Goal: Browse casually: Explore the website without a specific task or goal

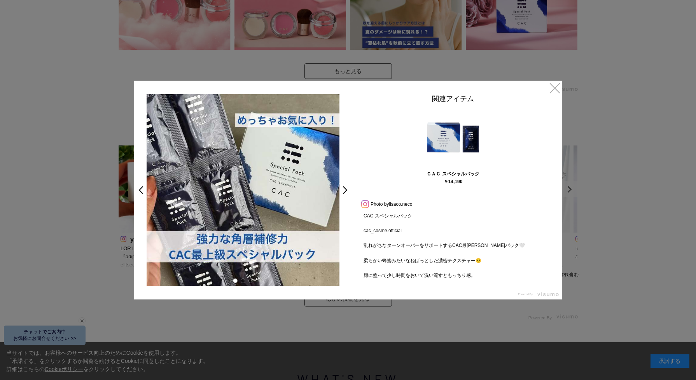
click at [366, 205] on link at bounding box center [365, 203] width 10 height 5
click at [555, 86] on link "×" at bounding box center [555, 87] width 14 height 14
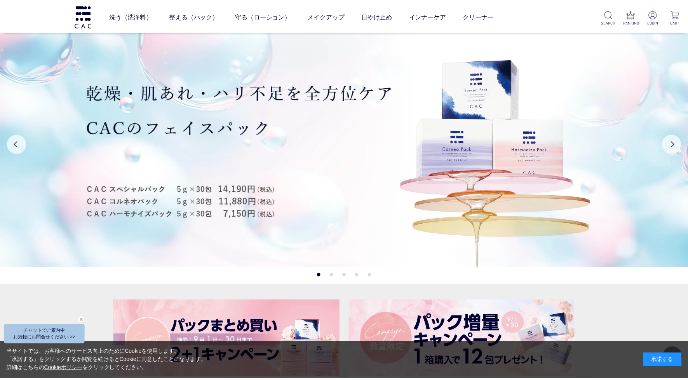
scroll to position [2388, 0]
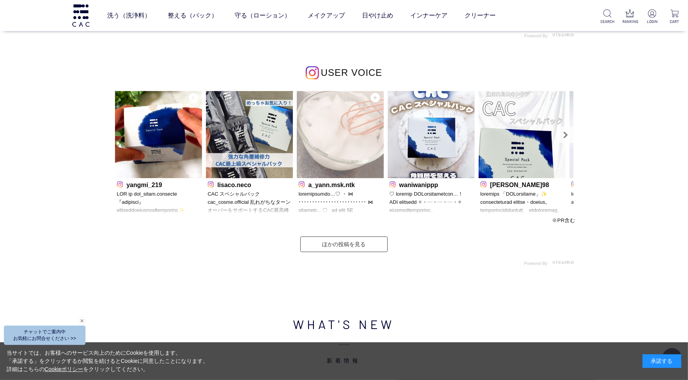
click at [330, 154] on img at bounding box center [340, 134] width 87 height 87
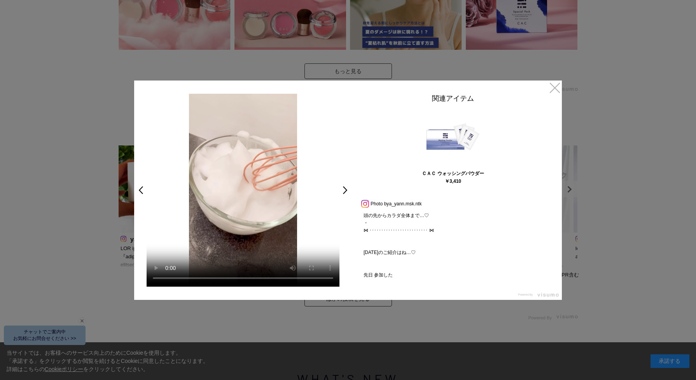
click at [366, 146] on div "ＣＡＣ ウォッシングパウダー ￥3,410" at bounding box center [453, 146] width 194 height 81
click at [366, 204] on link at bounding box center [365, 203] width 10 height 5
click at [552, 82] on link "×" at bounding box center [555, 87] width 14 height 14
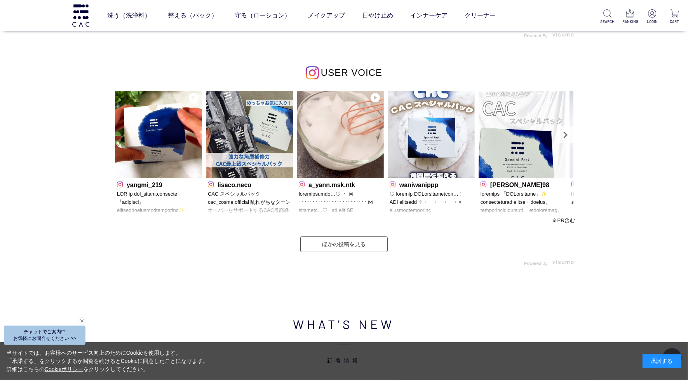
scroll to position [2386, 0]
click at [427, 189] on p "waniwanippp" at bounding box center [431, 184] width 83 height 8
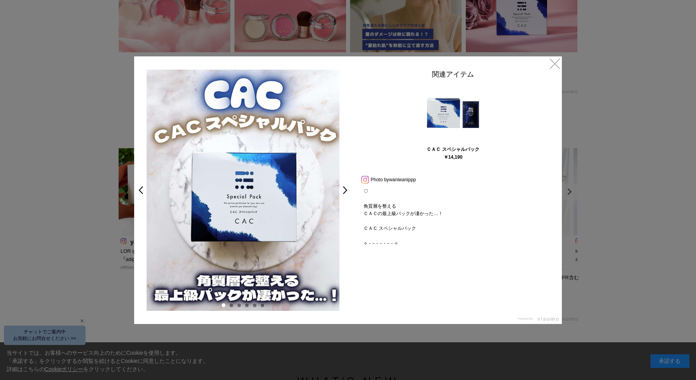
click at [360, 182] on link at bounding box center [365, 178] width 10 height 5
click at [554, 59] on link "×" at bounding box center [555, 63] width 14 height 14
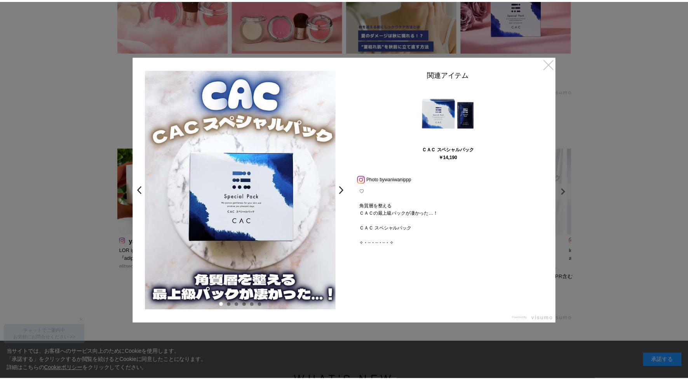
scroll to position [2386, 0]
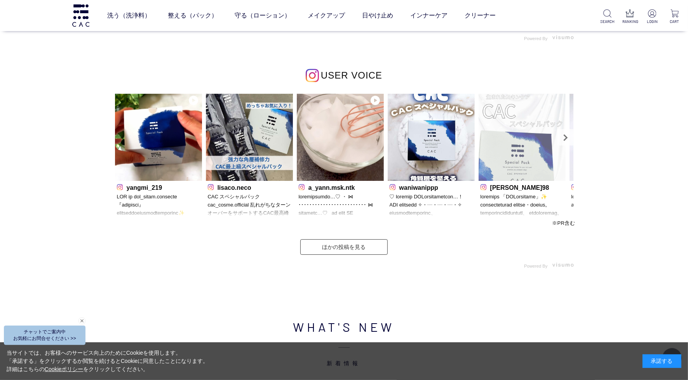
click at [547, 147] on img at bounding box center [522, 137] width 87 height 87
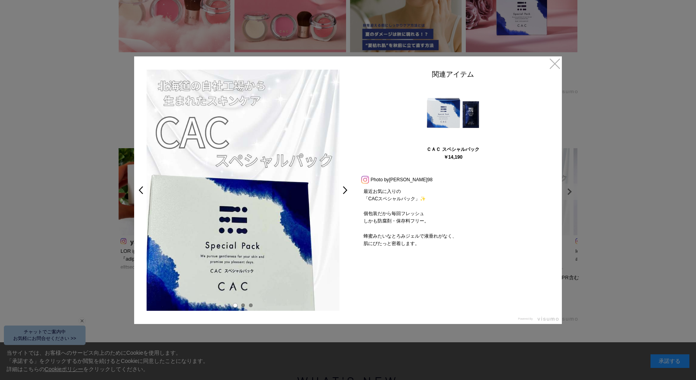
click at [360, 182] on link at bounding box center [365, 178] width 10 height 5
click at [552, 63] on link "×" at bounding box center [555, 63] width 14 height 14
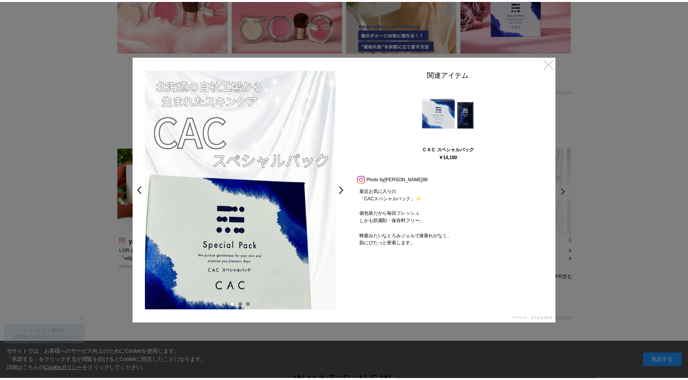
scroll to position [2386, 0]
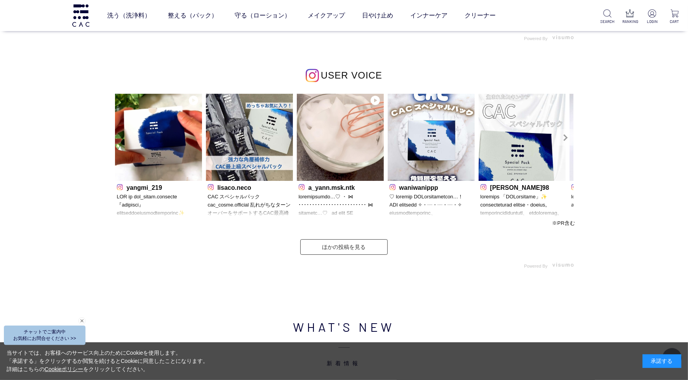
click at [567, 141] on link "Next" at bounding box center [565, 137] width 16 height 16
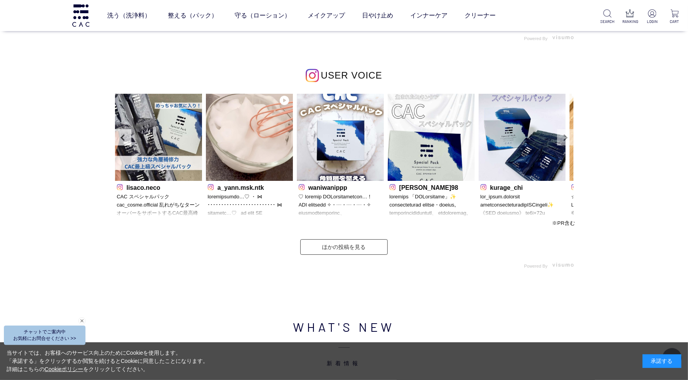
click at [567, 141] on link "Next" at bounding box center [565, 137] width 16 height 16
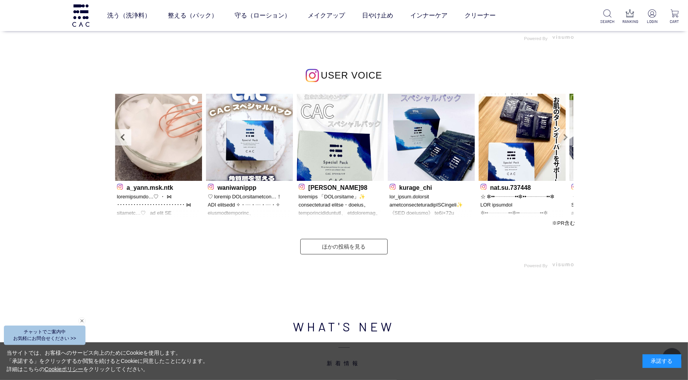
click at [567, 141] on link "Next" at bounding box center [565, 137] width 16 height 16
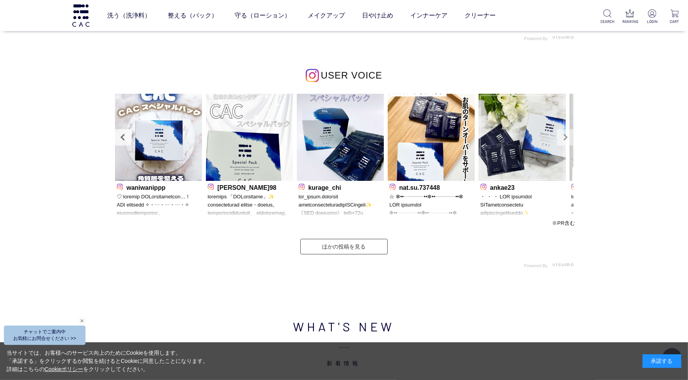
click at [567, 141] on link "Next" at bounding box center [565, 137] width 16 height 16
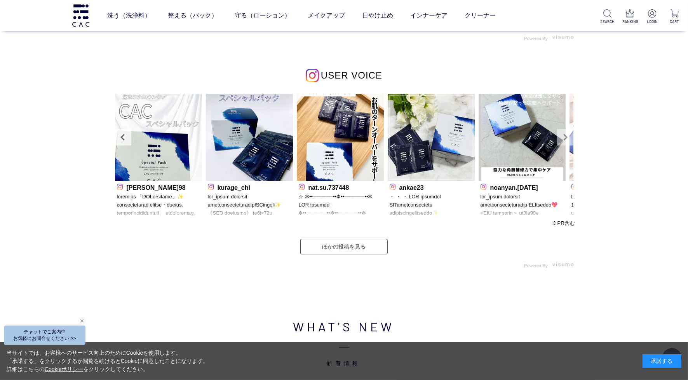
click at [567, 141] on link "Next" at bounding box center [565, 137] width 16 height 16
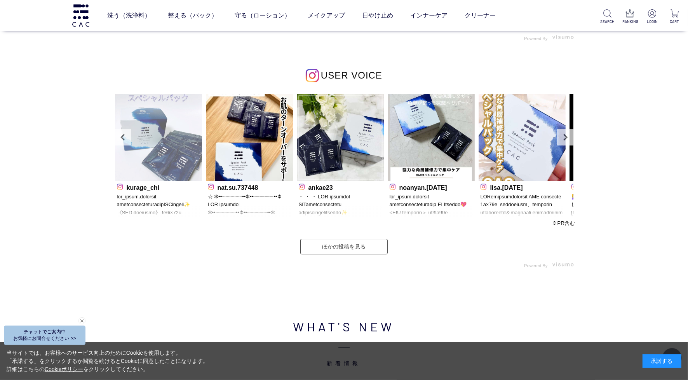
click at [168, 168] on img at bounding box center [158, 137] width 87 height 87
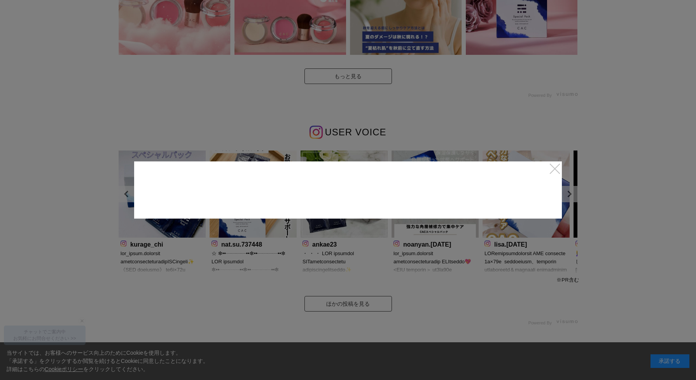
click at [560, 168] on link "×" at bounding box center [555, 168] width 14 height 14
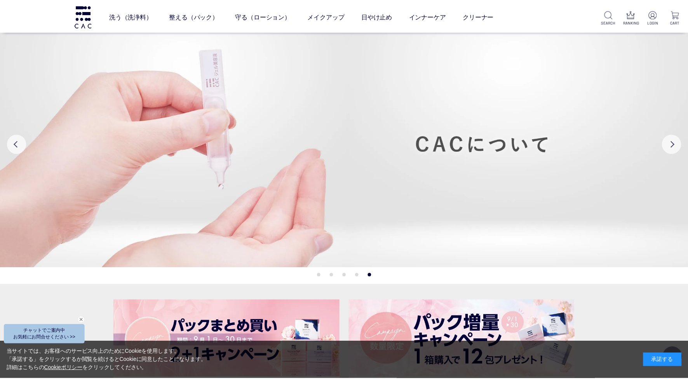
scroll to position [2383, 0]
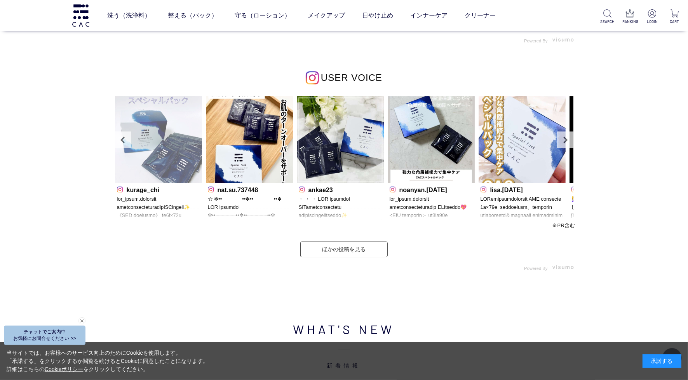
click at [164, 152] on img at bounding box center [158, 139] width 87 height 87
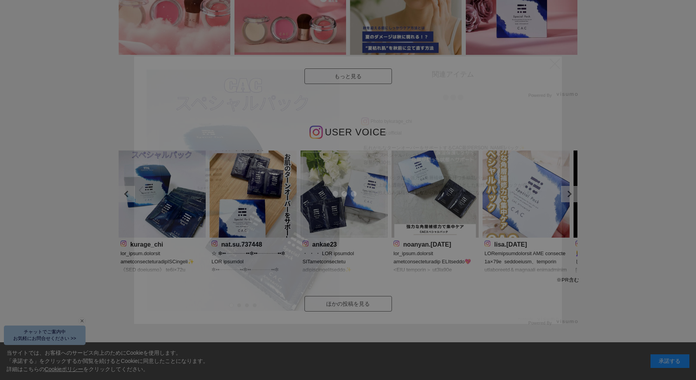
click at [126, 244] on div at bounding box center [348, 190] width 696 height 380
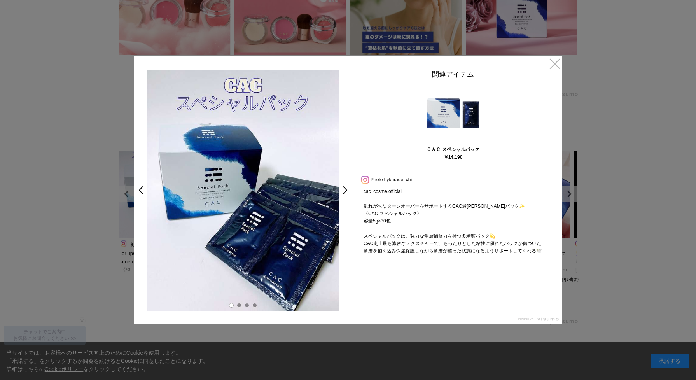
click at [364, 178] on link at bounding box center [365, 178] width 10 height 5
click at [554, 61] on link "×" at bounding box center [555, 63] width 14 height 14
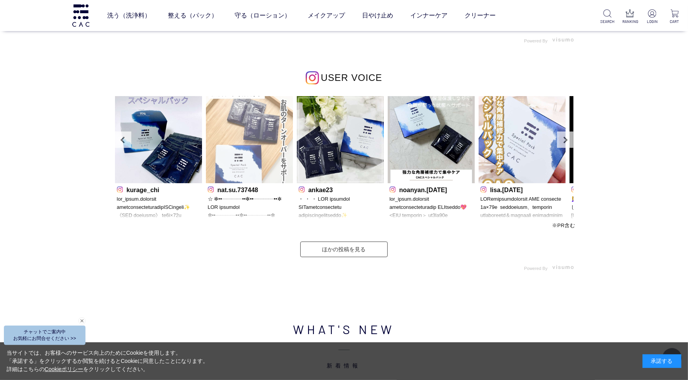
scroll to position [2381, 0]
click at [234, 167] on img at bounding box center [249, 139] width 87 height 87
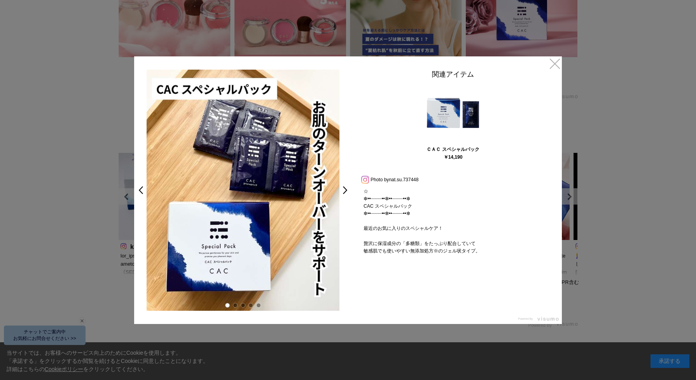
click at [367, 176] on link at bounding box center [365, 178] width 10 height 5
click at [552, 62] on link "×" at bounding box center [555, 63] width 14 height 14
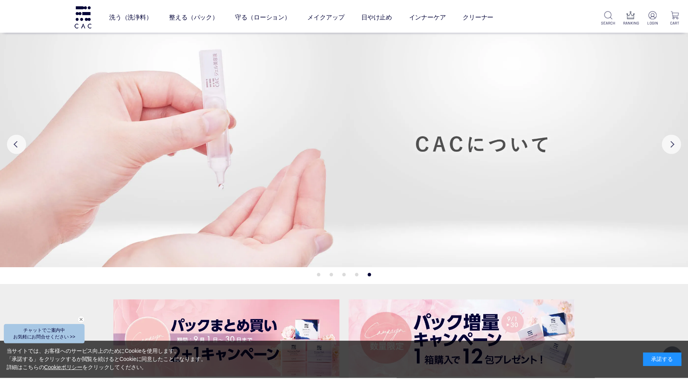
scroll to position [2379, 0]
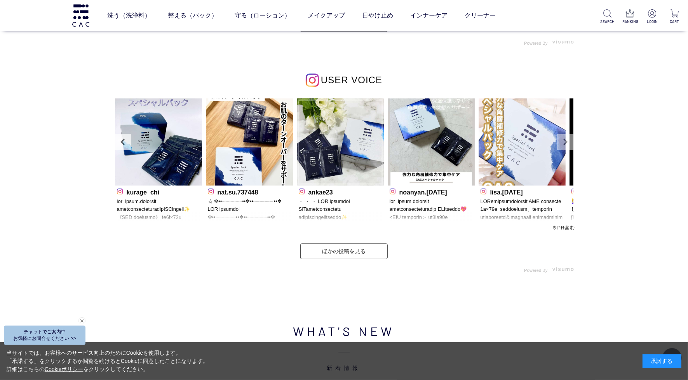
click at [564, 146] on link "Next" at bounding box center [565, 142] width 16 height 16
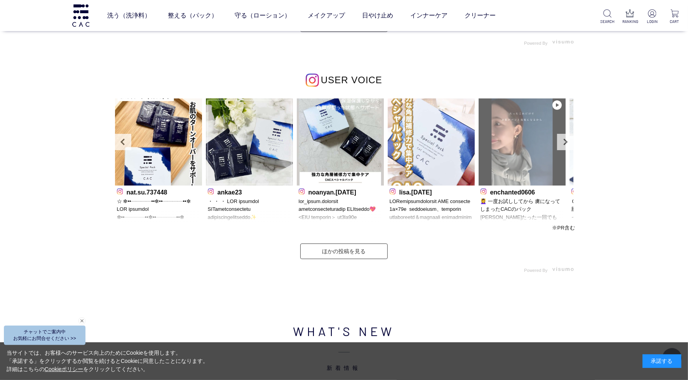
click at [510, 169] on img at bounding box center [522, 141] width 87 height 87
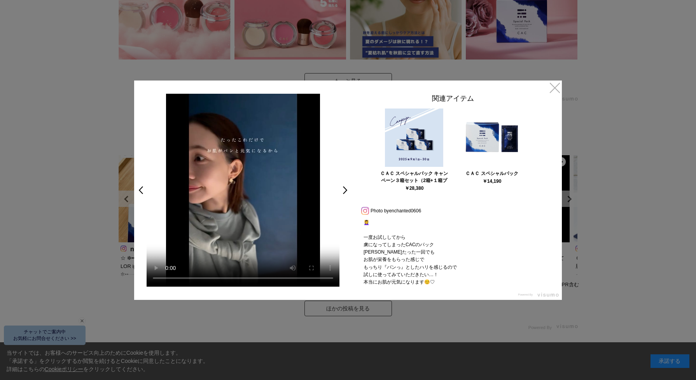
click at [363, 210] on link at bounding box center [365, 210] width 10 height 5
click at [552, 90] on link "×" at bounding box center [555, 87] width 14 height 14
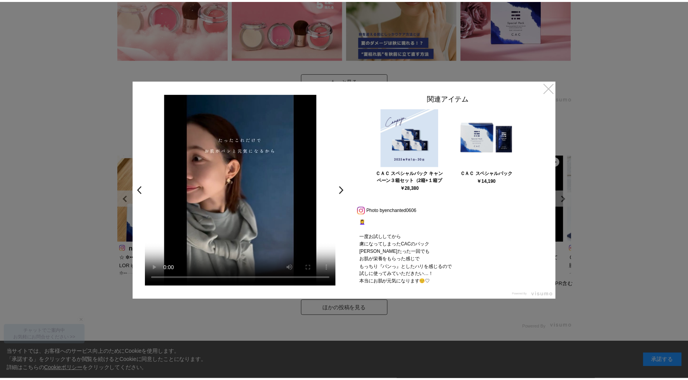
scroll to position [2379, 0]
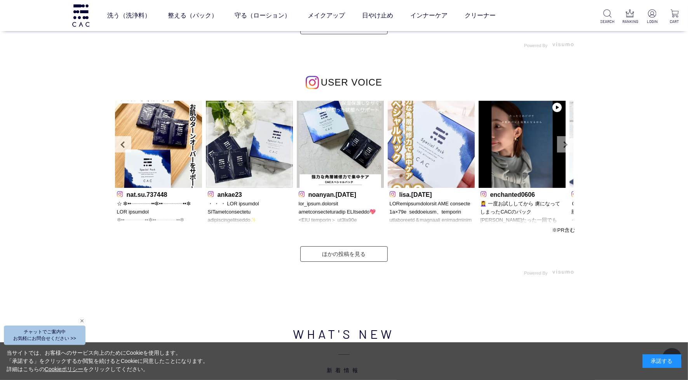
click at [560, 140] on link "Next" at bounding box center [565, 144] width 16 height 16
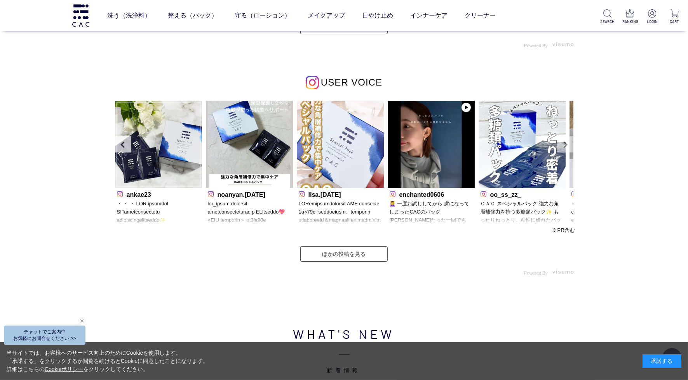
click at [560, 140] on link "Next" at bounding box center [565, 144] width 16 height 16
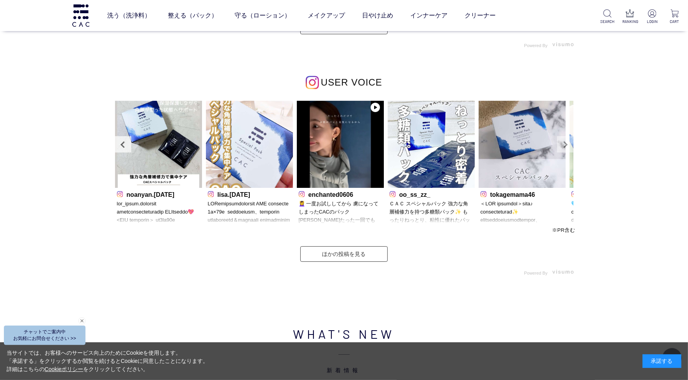
click at [560, 140] on link "Next" at bounding box center [565, 144] width 16 height 16
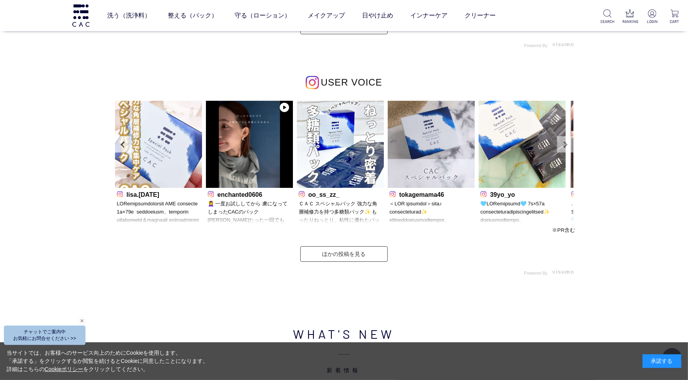
click at [560, 140] on link "Next" at bounding box center [565, 144] width 16 height 16
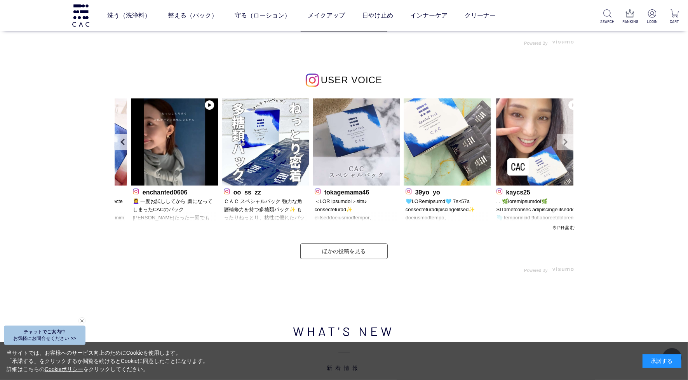
scroll to position [2376, 0]
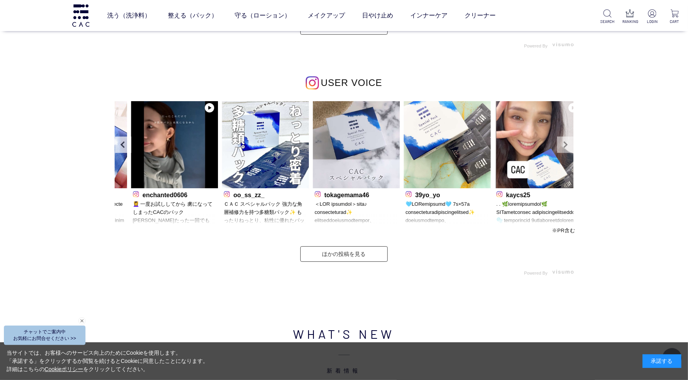
click at [560, 140] on link "Next" at bounding box center [565, 144] width 16 height 16
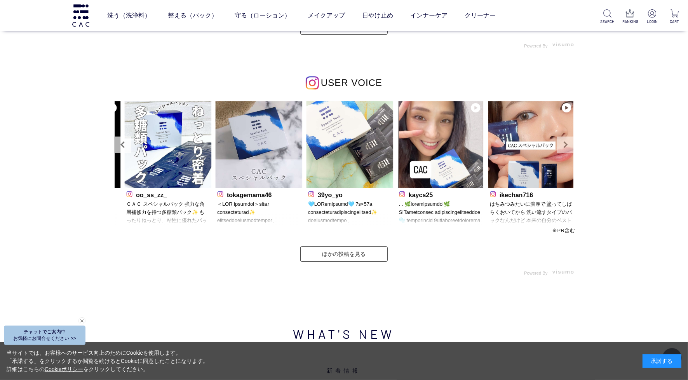
click at [560, 140] on link "Next" at bounding box center [565, 144] width 16 height 16
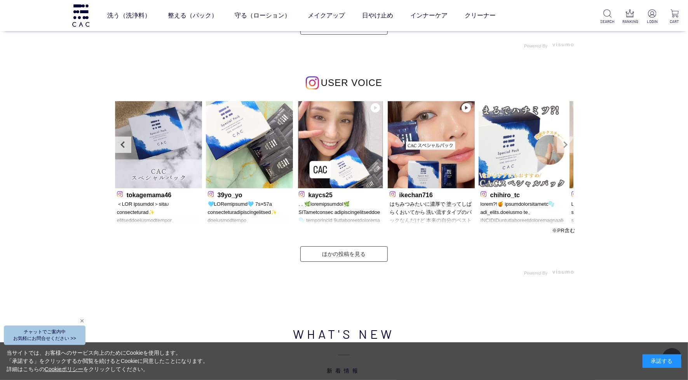
click at [560, 140] on link "Next" at bounding box center [565, 144] width 16 height 16
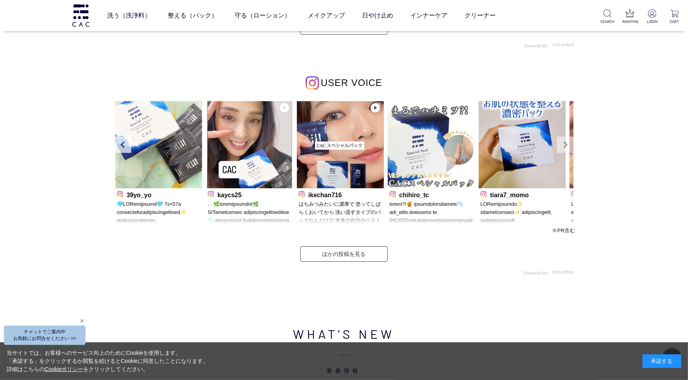
click at [560, 140] on link "Next" at bounding box center [565, 144] width 16 height 16
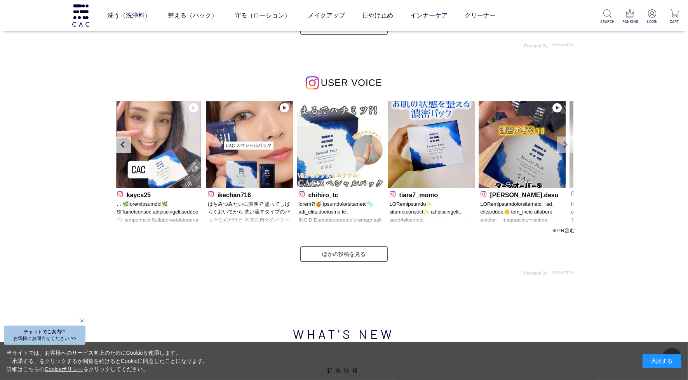
click at [560, 140] on link "Next" at bounding box center [565, 144] width 16 height 16
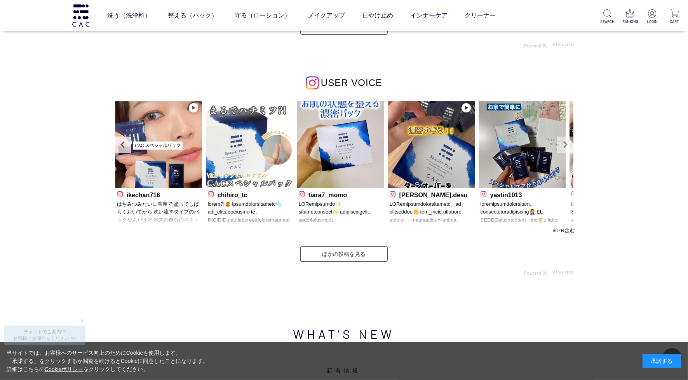
click at [562, 144] on link "Next" at bounding box center [565, 144] width 16 height 16
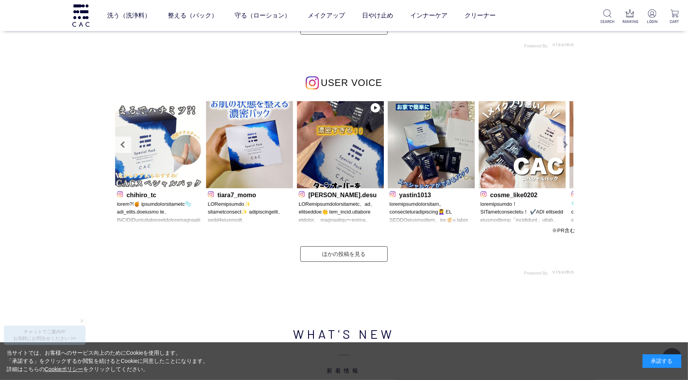
click at [562, 144] on link "Next" at bounding box center [565, 144] width 16 height 16
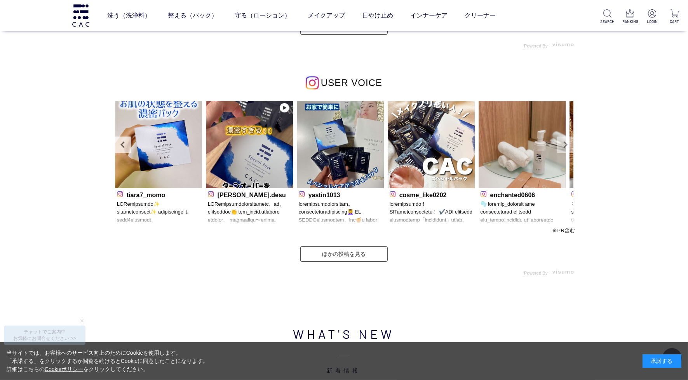
click at [561, 145] on link "Next" at bounding box center [565, 144] width 16 height 16
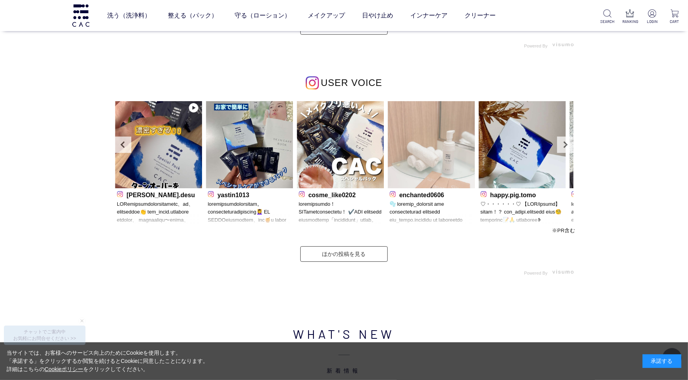
click at [435, 144] on img at bounding box center [431, 144] width 87 height 87
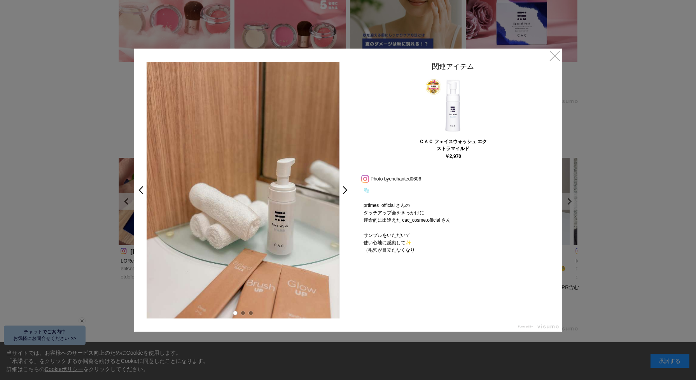
click at [364, 176] on link at bounding box center [365, 178] width 10 height 5
click at [557, 54] on link "×" at bounding box center [555, 55] width 14 height 14
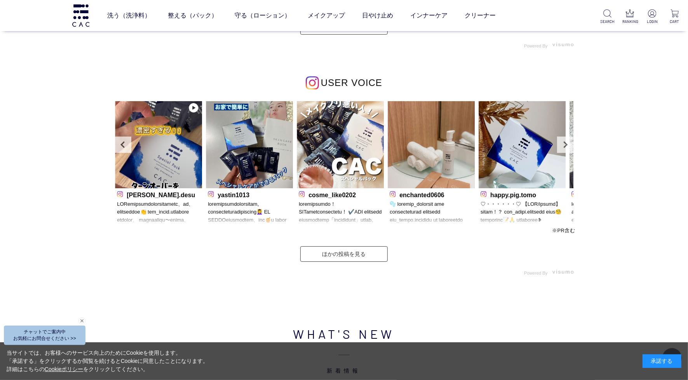
scroll to position [2374, 0]
